Goal: Task Accomplishment & Management: Use online tool/utility

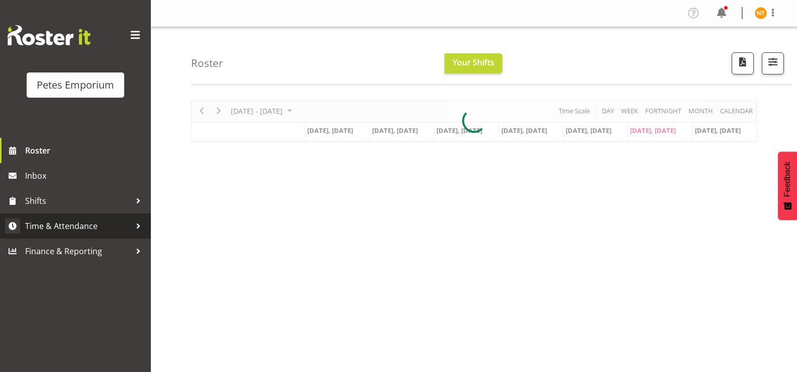
click at [48, 214] on link "Time & Attendance" at bounding box center [75, 225] width 151 height 25
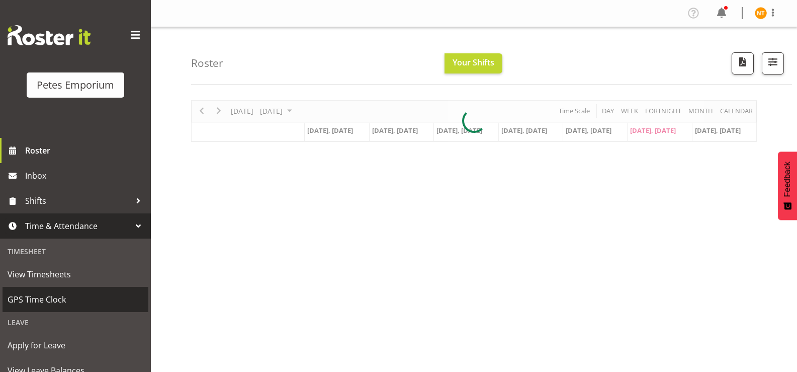
click at [39, 296] on span "GPS Time Clock" at bounding box center [76, 299] width 136 height 15
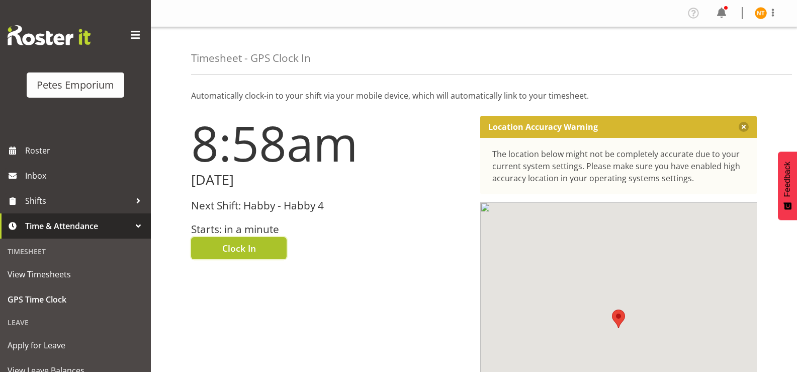
click at [240, 241] on span "Clock In" at bounding box center [239, 247] width 34 height 13
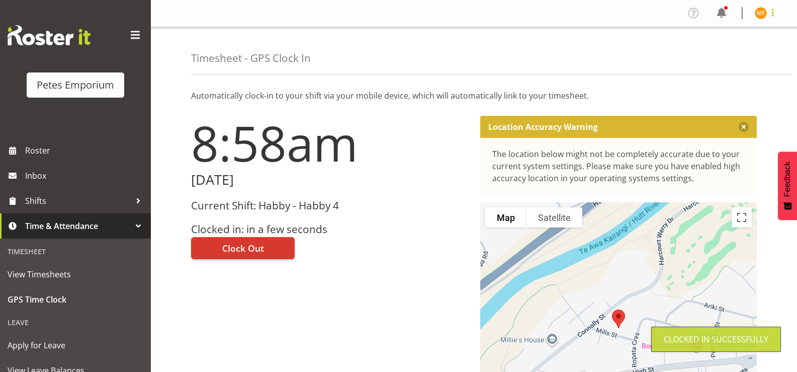
click at [771, 17] on span at bounding box center [773, 13] width 12 height 12
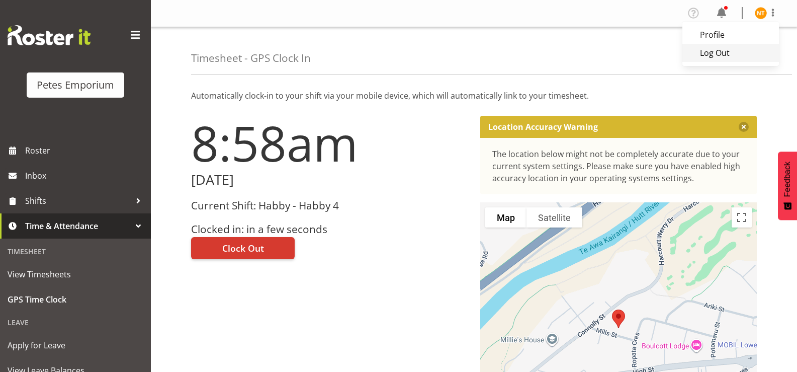
click at [723, 55] on link "Log Out" at bounding box center [730, 53] width 97 height 18
